Goal: Task Accomplishment & Management: Complete application form

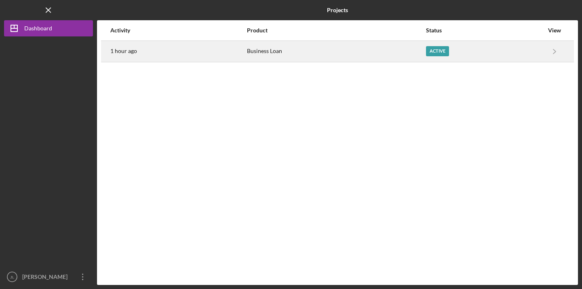
click at [490, 50] on div "Active" at bounding box center [485, 51] width 118 height 20
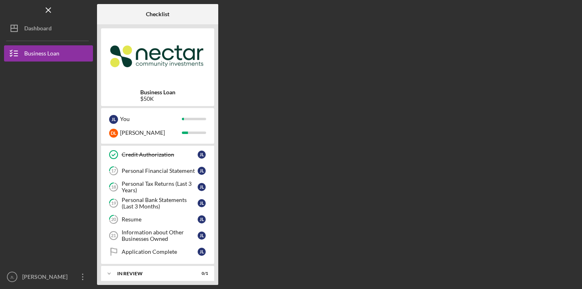
scroll to position [254, 0]
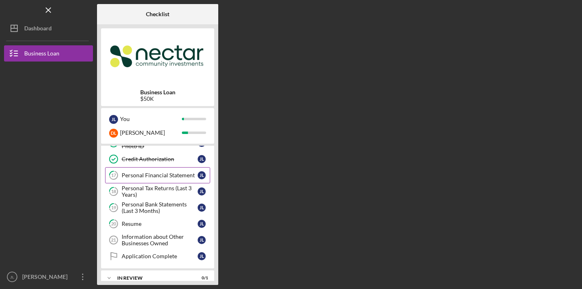
click at [165, 174] on div "Personal Financial Statement" at bounding box center [160, 175] width 76 height 6
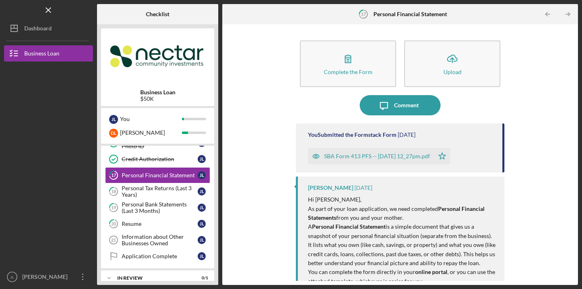
click at [416, 134] on time "[DATE]" at bounding box center [407, 134] width 18 height 6
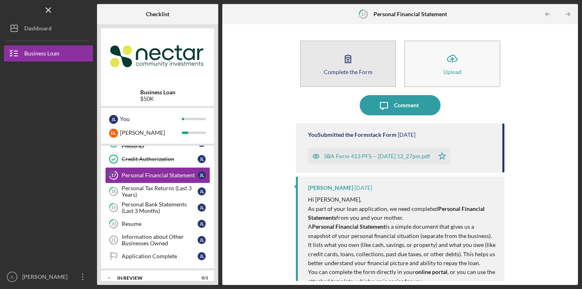
click at [362, 66] on button "Complete the Form Form" at bounding box center [348, 63] width 96 height 47
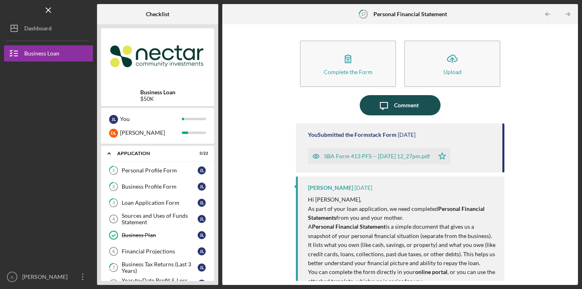
scroll to position [202, 0]
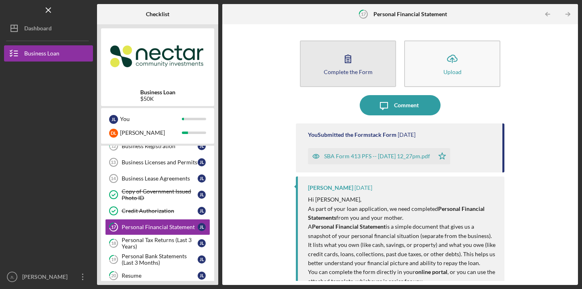
click at [357, 66] on icon "button" at bounding box center [348, 59] width 20 height 20
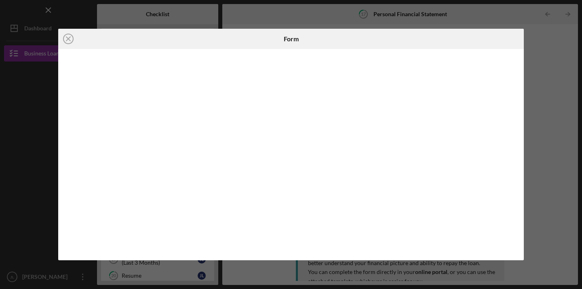
click at [313, 254] on div at bounding box center [291, 154] width 466 height 211
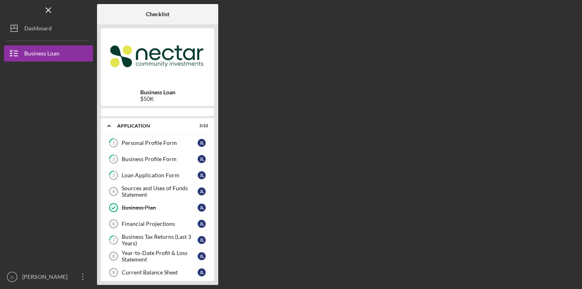
scroll to position [202, 0]
